Goal: Task Accomplishment & Management: Use online tool/utility

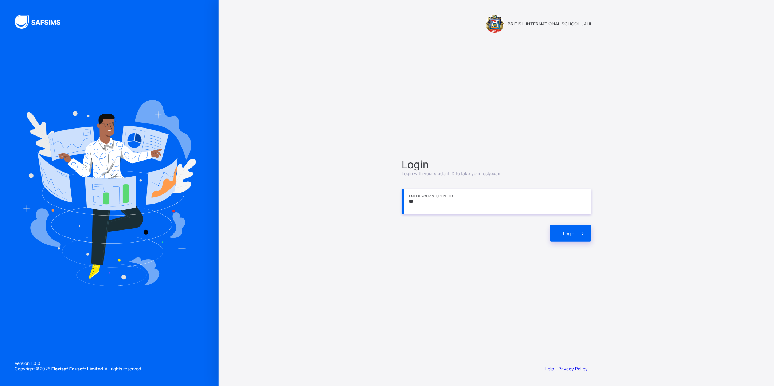
type input "*"
type input "**********"
click at [577, 232] on span at bounding box center [582, 233] width 17 height 17
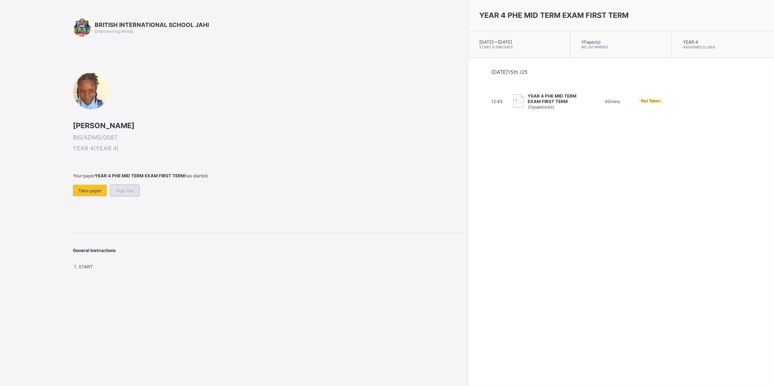
click at [129, 189] on span "Sign Out" at bounding box center [124, 190] width 17 height 5
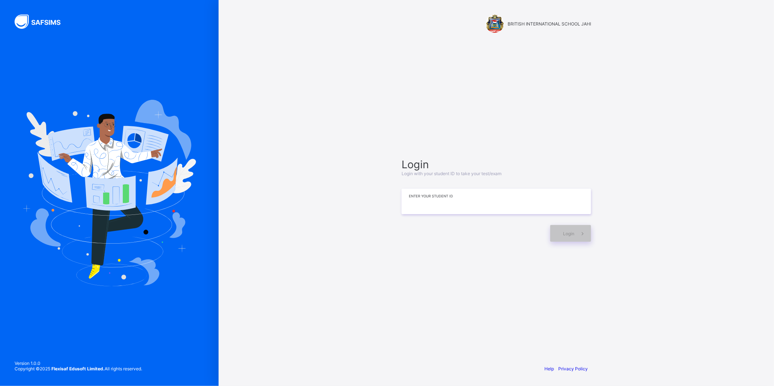
click at [442, 200] on input at bounding box center [495, 201] width 189 height 25
type input "**********"
click at [570, 227] on div "Login" at bounding box center [570, 233] width 41 height 17
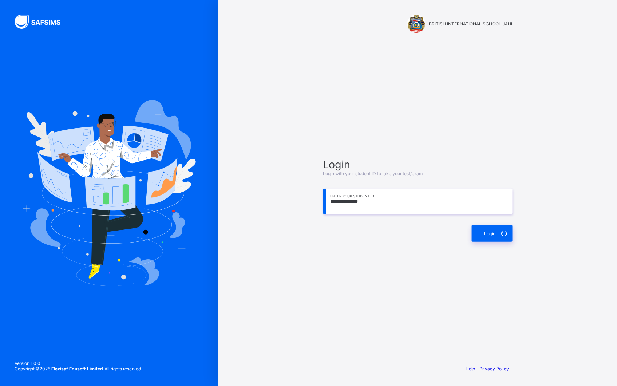
drag, startPoint x: 575, startPoint y: 186, endPoint x: 607, endPoint y: 191, distance: 32.9
click at [607, 191] on div "**********" at bounding box center [418, 193] width 399 height 386
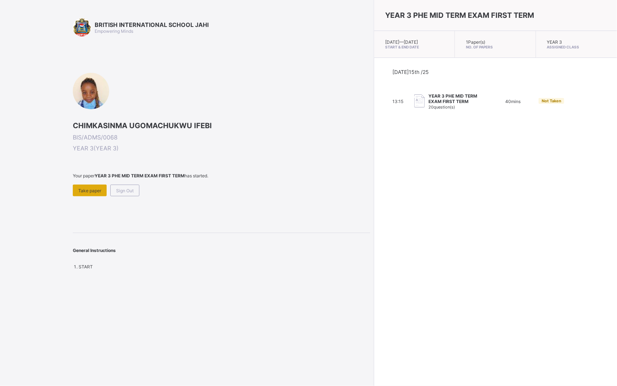
click at [94, 190] on span "Take paper" at bounding box center [89, 190] width 23 height 5
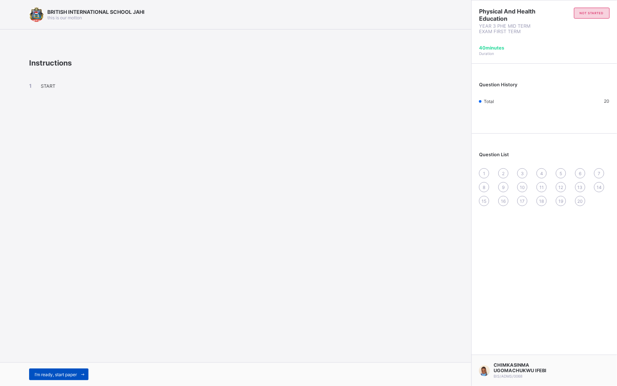
click at [63, 373] on span "I’m ready, start paper" at bounding box center [56, 374] width 42 height 5
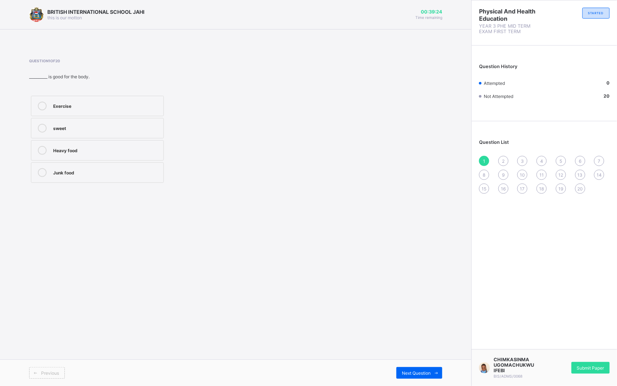
click at [84, 99] on label "Exercise" at bounding box center [97, 106] width 133 height 20
click at [503, 156] on div "2" at bounding box center [504, 161] width 10 height 10
click at [141, 147] on div "6" at bounding box center [106, 149] width 107 height 7
drag, startPoint x: 516, startPoint y: 172, endPoint x: 515, endPoint y: 188, distance: 15.7
click at [515, 185] on div "1 2 3 4 5 6 7 8 9 10 11 12 13 14 15 16 17 18 19 20" at bounding box center [544, 175] width 131 height 38
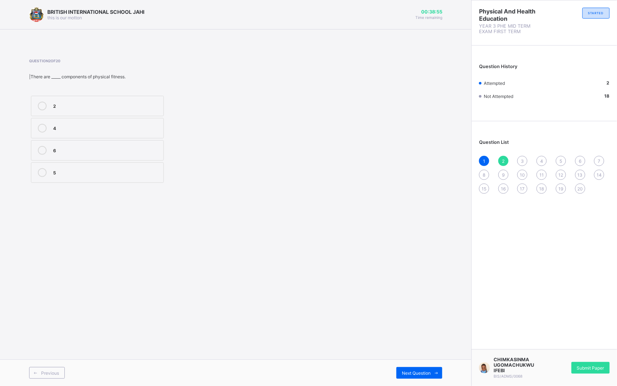
drag, startPoint x: 515, startPoint y: 188, endPoint x: 560, endPoint y: 107, distance: 91.6
click at [560, 107] on div "Question History Attempted 2 Not Attempted 18" at bounding box center [544, 85] width 145 height 72
click at [525, 157] on div "3" at bounding box center [523, 161] width 10 height 10
click at [93, 175] on div "False" at bounding box center [106, 171] width 107 height 7
click at [538, 156] on div "1 2 3 4 5 6 7 8 9 10 11 12 13 14 15 16 17 18 19 20" at bounding box center [544, 175] width 131 height 38
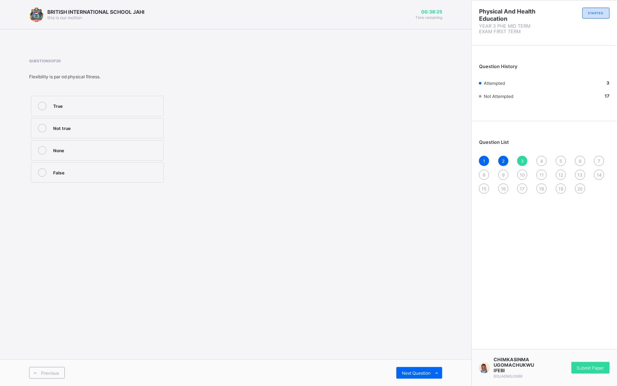
click at [545, 158] on div "4" at bounding box center [542, 161] width 10 height 10
click at [141, 148] on div "Physical fitness" at bounding box center [106, 149] width 107 height 7
click at [562, 156] on div "5" at bounding box center [561, 161] width 10 height 10
click at [97, 100] on label "Crawling" at bounding box center [97, 106] width 133 height 20
click at [580, 154] on div "Question List 1 2 3 4 5 6 7 8 9 10 11 12 13 14 15 16 17 18 19 20" at bounding box center [544, 163] width 145 height 76
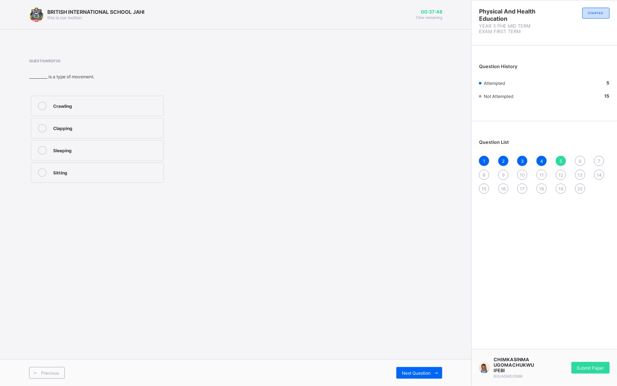
click at [581, 162] on span "6" at bounding box center [580, 160] width 3 height 5
click at [93, 168] on label "Jogging" at bounding box center [97, 172] width 133 height 20
click at [603, 157] on div "7" at bounding box center [600, 161] width 10 height 10
click at [81, 125] on div "Bending" at bounding box center [106, 127] width 107 height 7
click at [486, 170] on div "8" at bounding box center [484, 175] width 10 height 10
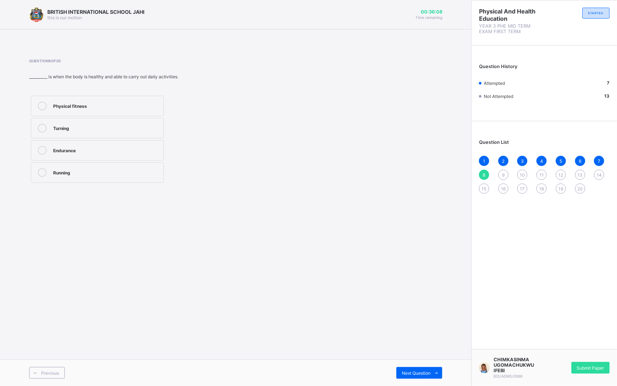
click at [122, 99] on label "Physical fitness" at bounding box center [97, 106] width 133 height 20
click at [508, 161] on div "2" at bounding box center [504, 161] width 10 height 10
click at [501, 169] on div "1 2 3 4 5 6 7 8 9 10 11 12 13 14 15 16 17 18 19 20" at bounding box center [544, 175] width 131 height 38
click at [502, 169] on div "1 2 3 4 5 6 7 8 9 10 11 12 13 14 15 16 17 18 19 20" at bounding box center [544, 175] width 131 height 38
click at [503, 170] on div "9" at bounding box center [504, 175] width 10 height 10
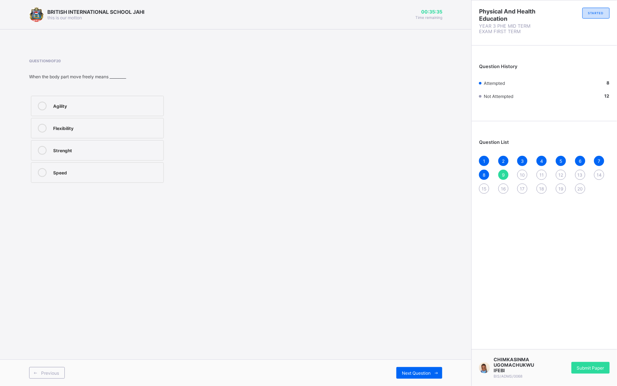
click at [85, 169] on div "Speed" at bounding box center [106, 171] width 107 height 7
click at [525, 172] on span "10" at bounding box center [522, 174] width 5 height 5
click at [97, 103] on div "Speed" at bounding box center [106, 105] width 107 height 7
click at [538, 170] on div "1 2 3 4 5 6 7 8 9 10 11 12 13 14 15 16 17 18 19 20" at bounding box center [544, 175] width 131 height 38
click at [542, 170] on div "11" at bounding box center [542, 175] width 10 height 10
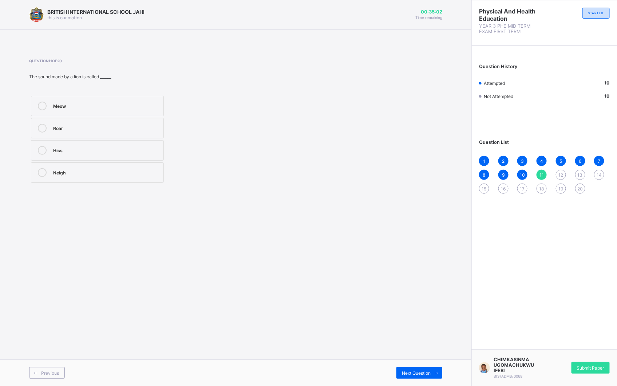
click at [90, 124] on div "Roar" at bounding box center [106, 127] width 107 height 7
click at [573, 161] on div "1 2 3 4 5 6 7 8 9 10 11 12 13 14 15 16 17 18 19 20" at bounding box center [544, 175] width 131 height 38
drag, startPoint x: 573, startPoint y: 161, endPoint x: 557, endPoint y: 173, distance: 19.5
click at [557, 173] on div "12" at bounding box center [561, 175] width 10 height 10
click at [95, 121] on label "Meow" at bounding box center [97, 128] width 133 height 20
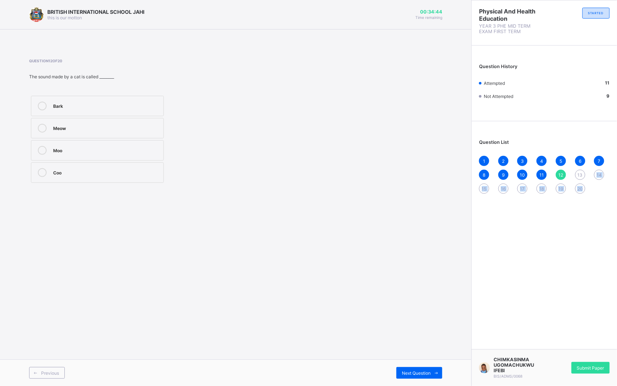
drag, startPoint x: 582, startPoint y: 172, endPoint x: 585, endPoint y: 188, distance: 16.3
click at [585, 188] on div "1 2 3 4 5 6 7 8 9 10 11 12 13 14 15 16 17 18 19 20" at bounding box center [544, 175] width 131 height 38
drag, startPoint x: 585, startPoint y: 188, endPoint x: 583, endPoint y: 172, distance: 16.9
click at [583, 172] on span "13" at bounding box center [580, 174] width 5 height 5
click at [103, 176] on div "Bark" at bounding box center [106, 172] width 107 height 9
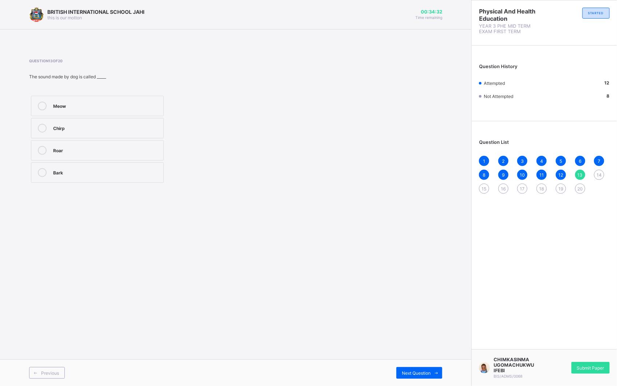
click at [599, 169] on div "1 2 3 4 5 6 7 8 9 10 11 12 13 14 15 16 17 18 19 20" at bounding box center [544, 175] width 131 height 38
click at [599, 173] on span "14" at bounding box center [599, 174] width 5 height 5
click at [89, 162] on div "Walking Running Flying Swimming" at bounding box center [97, 139] width 137 height 91
click at [90, 140] on label "Flying" at bounding box center [97, 150] width 133 height 20
click at [482, 187] on div "15" at bounding box center [484, 189] width 10 height 10
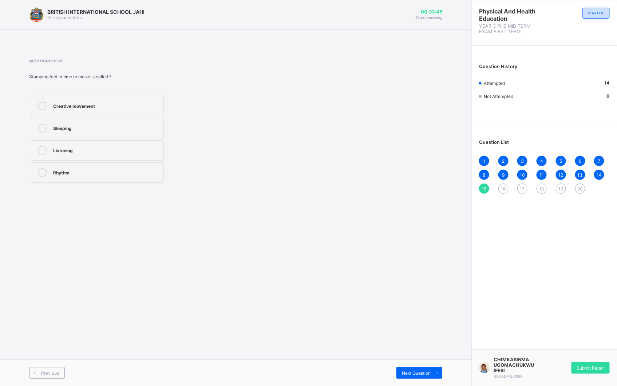
drag, startPoint x: 157, startPoint y: 176, endPoint x: 159, endPoint y: 181, distance: 6.0
click at [157, 177] on div "Rhythm" at bounding box center [106, 172] width 107 height 9
click at [507, 186] on div "16" at bounding box center [504, 189] width 10 height 10
click at [99, 152] on div "Walking slowly" at bounding box center [106, 149] width 107 height 7
click at [522, 184] on div "17" at bounding box center [523, 189] width 10 height 10
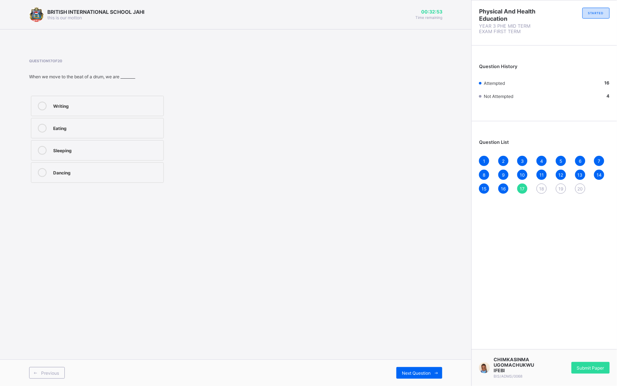
click at [92, 164] on label "Dancing" at bounding box center [97, 172] width 133 height 20
click at [541, 186] on span "18" at bounding box center [542, 188] width 5 height 5
click at [126, 148] on div "Jumping in time with music" at bounding box center [106, 149] width 107 height 7
click at [561, 184] on div "19" at bounding box center [561, 189] width 10 height 10
drag, startPoint x: 46, startPoint y: 79, endPoint x: 216, endPoint y: 93, distance: 170.3
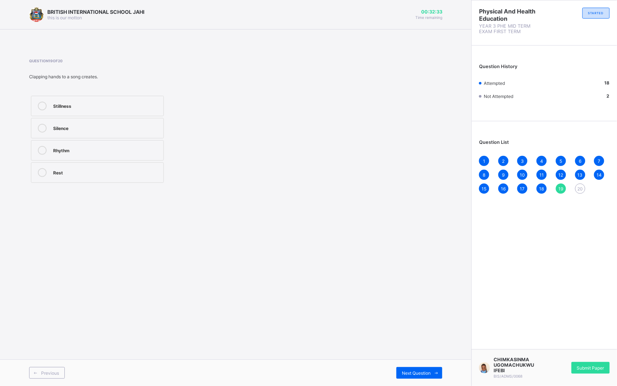
drag, startPoint x: 216, startPoint y: 93, endPoint x: 209, endPoint y: 82, distance: 13.4
click at [209, 82] on div "Question 19 of 20 Clapping hands to a song creates. Stillness Silence Rhythm Re…" at bounding box center [143, 122] width 228 height 126
drag, startPoint x: 90, startPoint y: 144, endPoint x: 200, endPoint y: 159, distance: 111.8
click at [125, 158] on label "Rhythm" at bounding box center [97, 150] width 133 height 20
click at [578, 182] on div "1 2 3 4 5 6 7 8 9 10 11 12 13 14 15 16 17 18 19 20" at bounding box center [544, 175] width 131 height 38
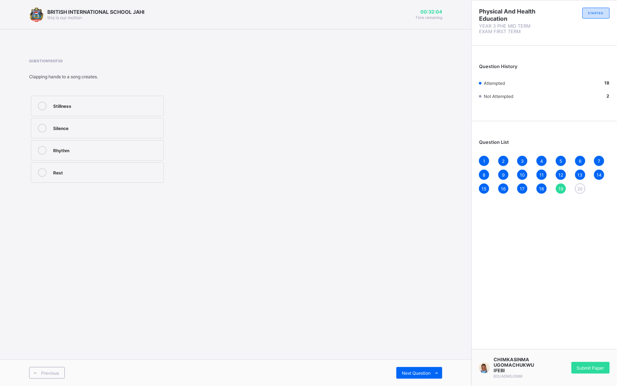
click at [578, 186] on span "20" at bounding box center [580, 188] width 5 height 5
drag, startPoint x: 76, startPoint y: 105, endPoint x: 85, endPoint y: 110, distance: 10.3
click at [83, 109] on div "Eyes" at bounding box center [106, 106] width 107 height 9
click at [591, 362] on div "Submit Paper" at bounding box center [591, 368] width 38 height 12
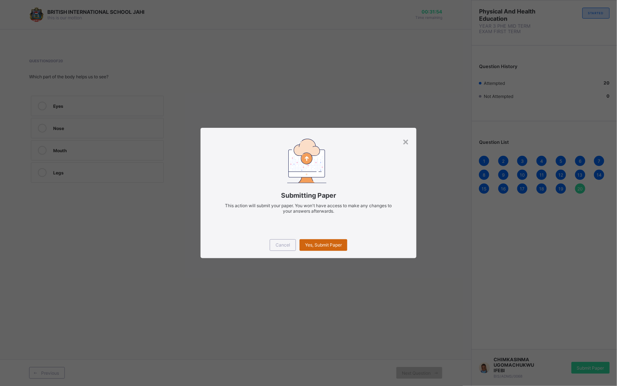
click at [310, 241] on div "Yes, Submit Paper" at bounding box center [324, 245] width 48 height 12
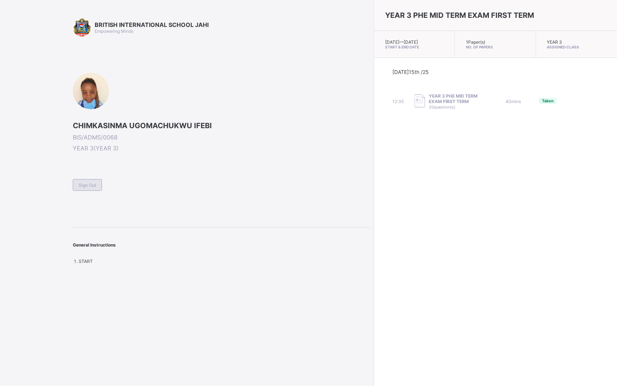
click at [94, 180] on div "Sign Out" at bounding box center [87, 185] width 29 height 12
